Goal: Task Accomplishment & Management: Complete application form

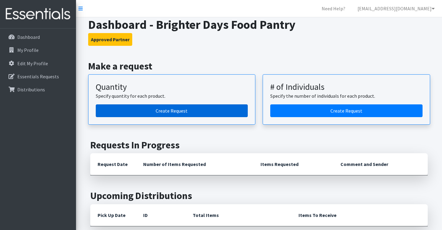
click at [169, 110] on link "Create Request" at bounding box center [172, 110] width 152 height 13
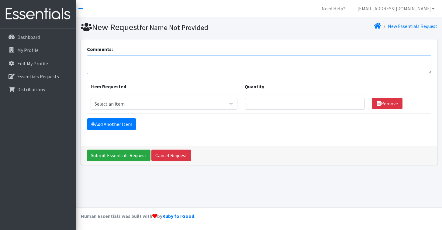
click at [118, 60] on textarea "Comments:" at bounding box center [259, 64] width 344 height 19
click at [105, 61] on textarea "This is Brighter Days" at bounding box center [259, 64] width 344 height 19
click at [152, 61] on textarea "This is The Brighter Days" at bounding box center [259, 64] width 344 height 19
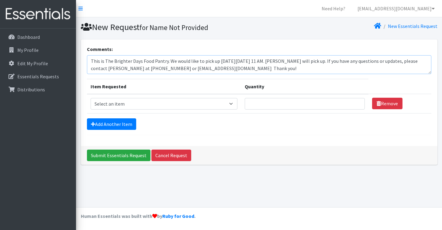
type textarea "This is The Brighter Days Food Pantry. We would like to pick up on Tuesday, Sep…"
click at [116, 122] on link "Add Another Item" at bounding box center [111, 124] width 49 height 12
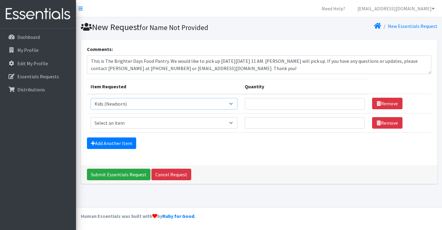
select select "442"
select select "459"
click at [117, 146] on link "Add Another Item" at bounding box center [111, 144] width 49 height 12
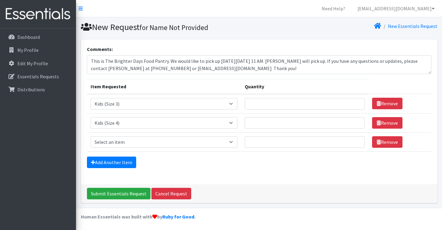
scroll to position [0, 0]
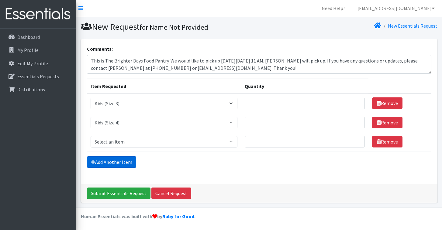
click at [116, 162] on link "Add Another Item" at bounding box center [111, 162] width 49 height 12
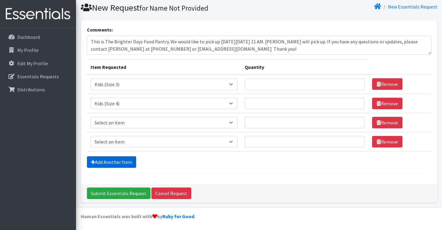
click at [116, 162] on link "Add Another Item" at bounding box center [111, 162] width 49 height 12
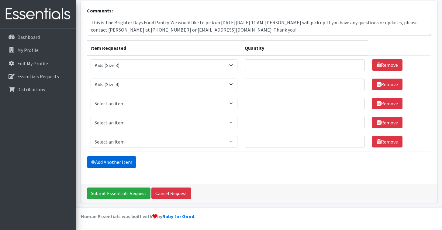
click at [116, 162] on link "Add Another Item" at bounding box center [111, 162] width 49 height 12
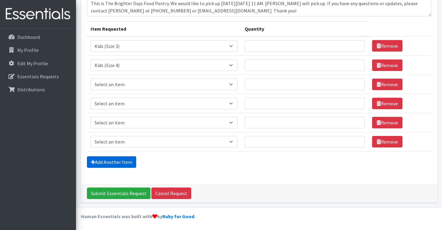
click at [116, 162] on link "Add Another Item" at bounding box center [111, 162] width 49 height 12
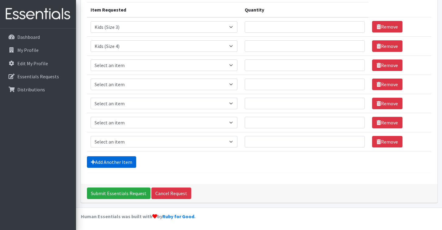
click at [115, 162] on link "Add Another Item" at bounding box center [111, 162] width 49 height 12
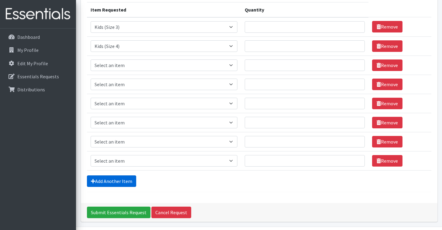
scroll to position [96, 0]
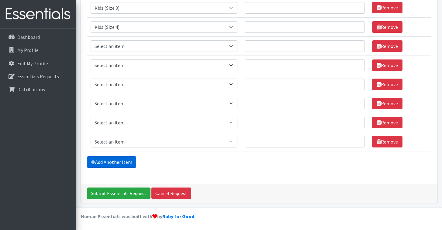
click at [115, 162] on link "Add Another Item" at bounding box center [111, 162] width 49 height 12
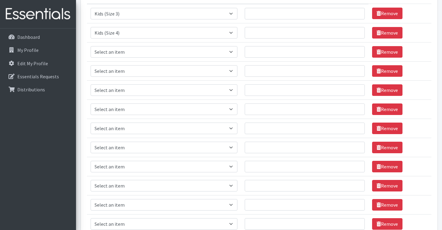
scroll to position [90, 0]
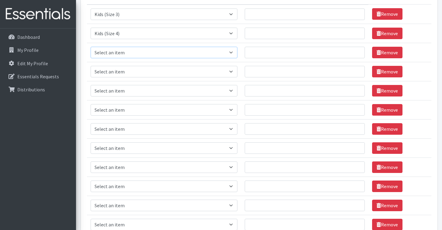
select select "460"
select select "462"
select select "434"
select select "1535"
select select "1534"
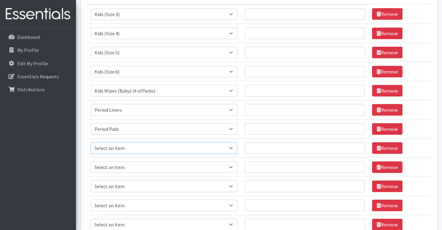
select select "1536"
select select "456"
select select "436"
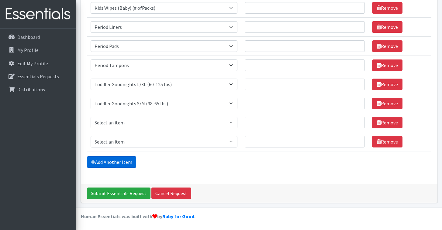
click at [101, 163] on link "Add Another Item" at bounding box center [111, 162] width 49 height 12
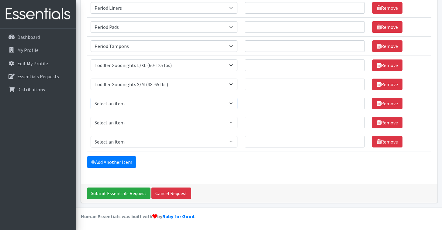
select select "444"
select select "445"
select select "446"
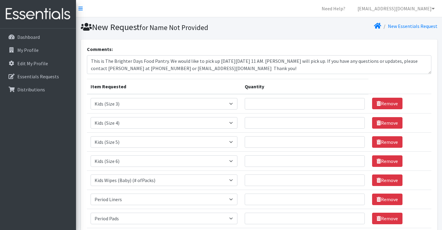
scroll to position [0, 0]
click at [357, 106] on input "1" at bounding box center [305, 104] width 120 height 12
type input "1000"
click at [259, 123] on input "Quantity" at bounding box center [305, 123] width 120 height 12
type input "1000"
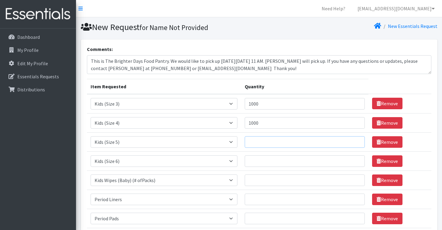
click at [262, 143] on input "Quantity" at bounding box center [305, 142] width 120 height 12
type input "1500"
click at [267, 164] on input "Quantity" at bounding box center [305, 162] width 120 height 12
type input "1500"
click at [255, 178] on input "Quantity" at bounding box center [305, 181] width 120 height 12
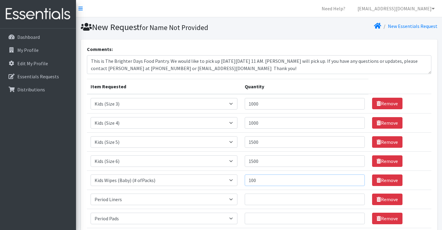
type input "100"
click at [261, 198] on input "Quantity" at bounding box center [305, 200] width 120 height 12
type input "1200"
click at [259, 220] on input "Quantity" at bounding box center [305, 219] width 120 height 12
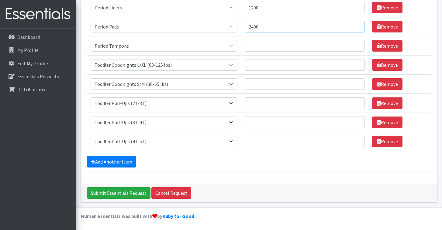
scroll to position [192, 0]
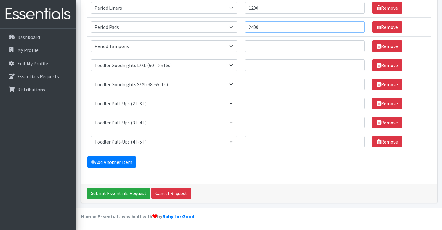
type input "2400"
click at [254, 48] on input "Quantity" at bounding box center [305, 46] width 120 height 12
click at [259, 64] on input "Quantity" at bounding box center [305, 66] width 120 height 12
drag, startPoint x: 249, startPoint y: 46, endPoint x: 231, endPoint y: 47, distance: 18.3
click at [232, 47] on tr "Item Requested Select an item Baby Formula Kids (Newborn) Kids (Preemie) Kids (…" at bounding box center [259, 45] width 344 height 19
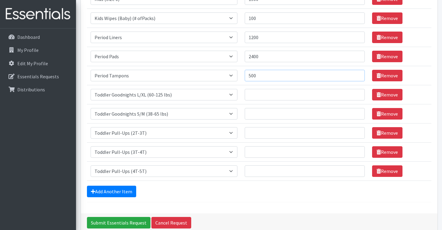
scroll to position [163, 0]
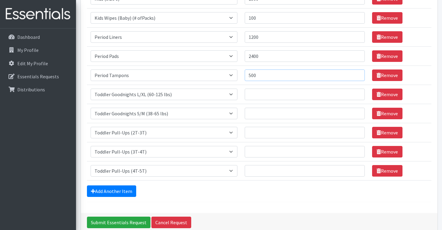
type input "500"
click at [252, 36] on input "1200" at bounding box center [305, 37] width 120 height 12
type input "1400"
click at [252, 55] on input "2400" at bounding box center [305, 56] width 120 height 12
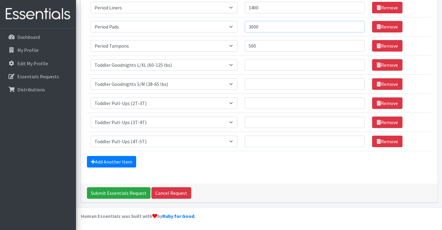
scroll to position [192, 0]
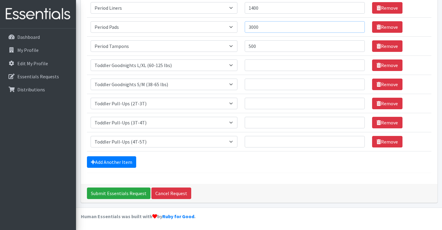
type input "3000"
click at [259, 65] on input "Quantity" at bounding box center [305, 66] width 120 height 12
type input "3"
type input "500"
click at [271, 85] on input "Quantity" at bounding box center [305, 85] width 120 height 12
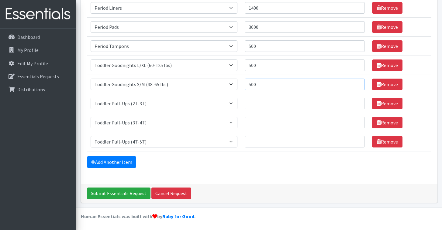
type input "500"
click at [262, 104] on input "Quantity" at bounding box center [305, 104] width 120 height 12
type input "1"
type input "100"
click at [264, 121] on input "Quantity" at bounding box center [305, 123] width 120 height 12
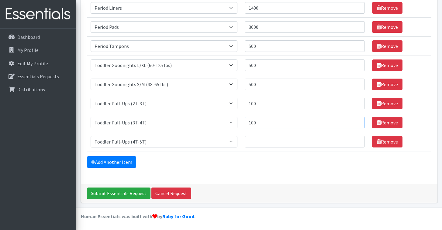
type input "100"
click at [261, 140] on input "Quantity" at bounding box center [305, 142] width 120 height 12
type input "100"
click at [227, 157] on div "Add Another Item" at bounding box center [259, 162] width 344 height 12
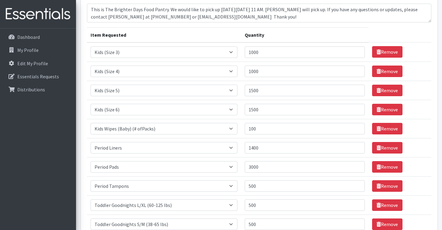
scroll to position [53, 0]
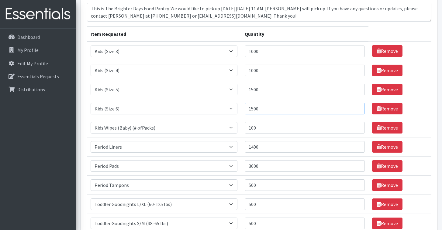
click at [252, 108] on input "1500" at bounding box center [305, 109] width 120 height 12
type input "2000"
click at [265, 126] on input "100" at bounding box center [305, 128] width 120 height 12
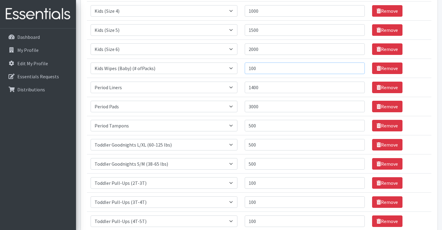
scroll to position [117, 0]
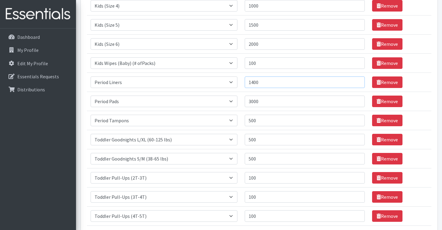
click at [252, 82] on input "1400" at bounding box center [305, 83] width 120 height 12
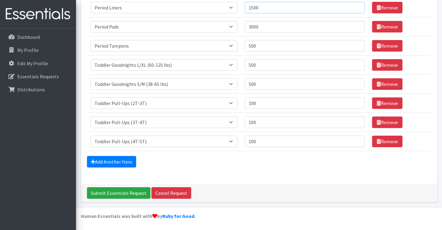
scroll to position [192, 0]
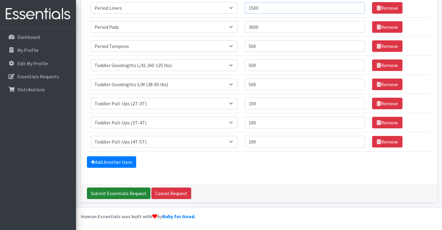
type input "1500"
click at [120, 193] on input "Submit Essentials Request" at bounding box center [118, 194] width 63 height 12
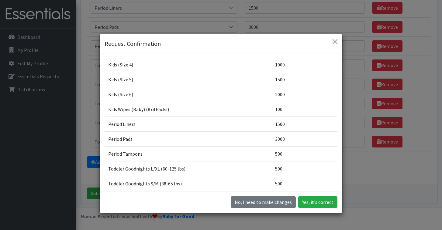
scroll to position [39, 0]
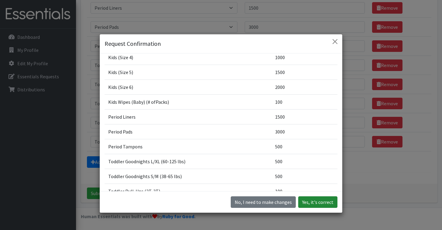
click at [321, 202] on button "Yes, it's correct" at bounding box center [317, 203] width 39 height 12
